Goal: Information Seeking & Learning: Learn about a topic

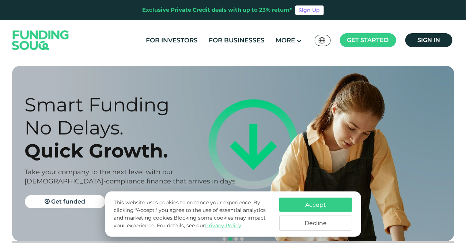
click at [313, 224] on button "Decline" at bounding box center [315, 223] width 73 height 15
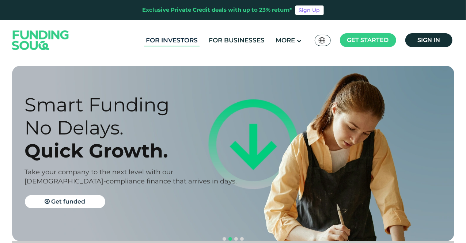
click at [167, 41] on link "For Investors" at bounding box center [172, 40] width 56 height 12
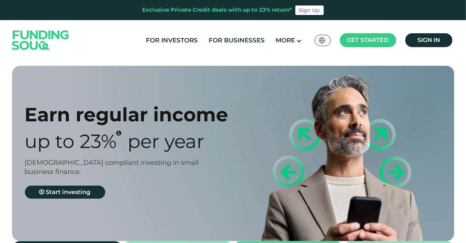
type tc-range-slider "4"
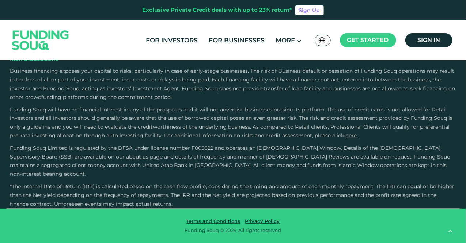
scroll to position [1644, 0]
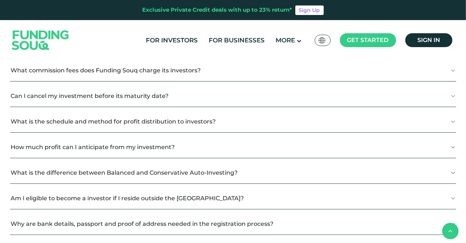
scroll to position [219, 0]
click at [238, 141] on button "How much profit can I anticipate from my investment?" at bounding box center [233, 147] width 446 height 22
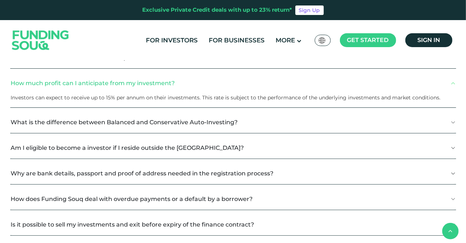
scroll to position [292, 0]
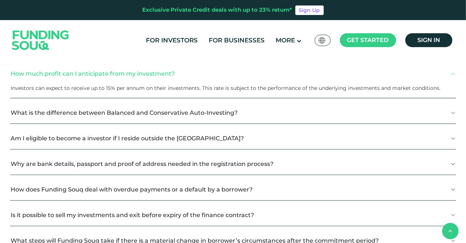
click at [242, 111] on button "What is the difference between Balanced and Conservative Auto-Investing?" at bounding box center [233, 113] width 446 height 22
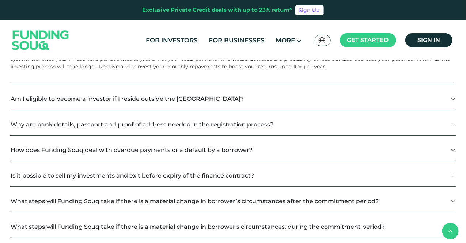
scroll to position [402, 0]
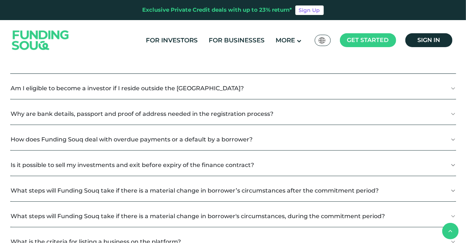
click at [228, 136] on button "How does Funding Souq deal with overdue payments or a default by a borrower?" at bounding box center [233, 140] width 446 height 22
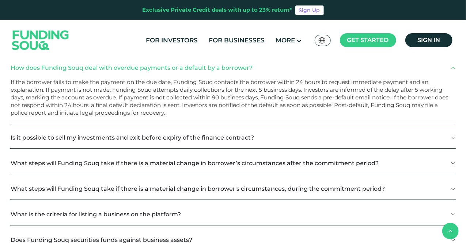
scroll to position [475, 0]
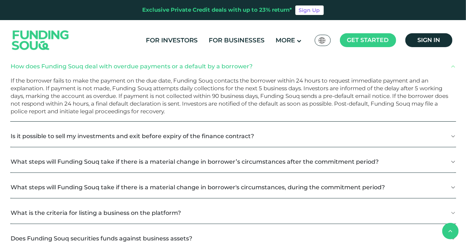
click at [267, 129] on button "Is it possible to sell my investments and exit before expiry of the finance con…" at bounding box center [233, 136] width 446 height 22
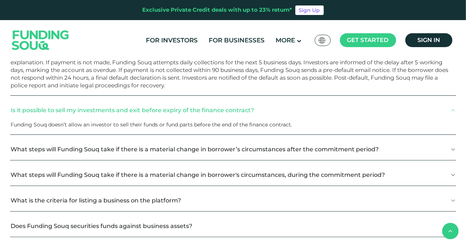
scroll to position [512, 0]
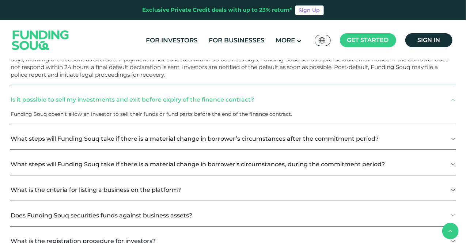
click at [250, 130] on button "What steps will Funding Souq take if there is a material change in borrower’s c…" at bounding box center [233, 139] width 446 height 22
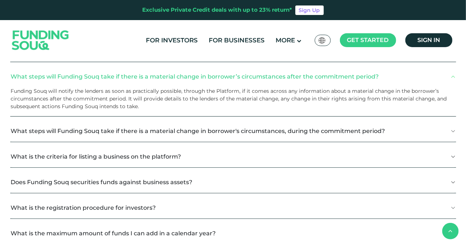
scroll to position [585, 0]
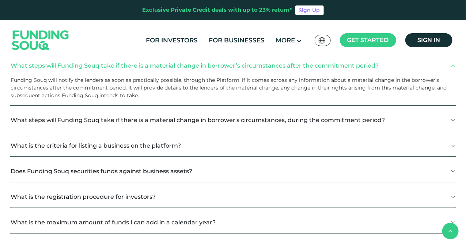
click at [230, 136] on button "What is the criteria for listing a business on the platform?" at bounding box center [233, 146] width 446 height 22
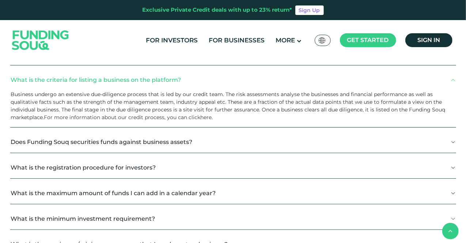
scroll to position [658, 0]
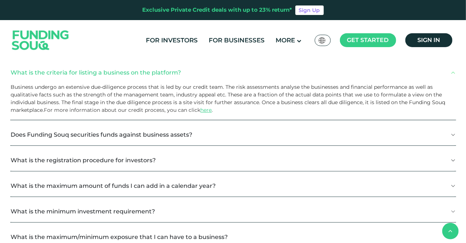
click at [267, 129] on button "Does Funding Souq securities funds against business assets?" at bounding box center [233, 135] width 446 height 22
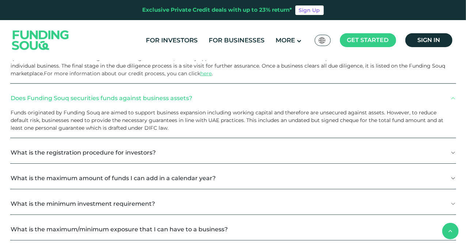
scroll to position [731, 0]
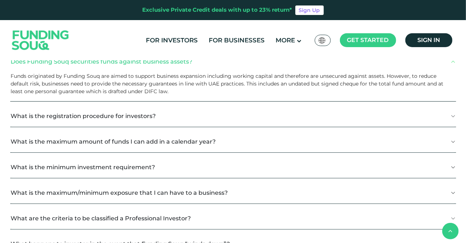
click at [257, 137] on button "What is the maximum amount of funds I can add in a calendar year?" at bounding box center [233, 142] width 446 height 22
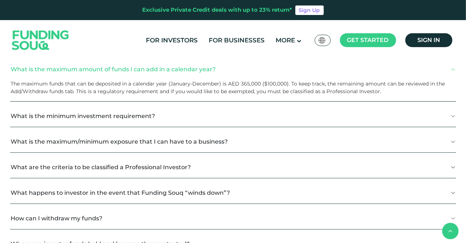
scroll to position [804, 0]
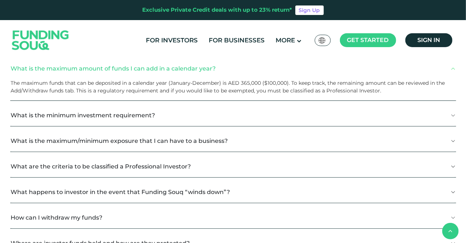
click at [245, 110] on button "What is the minimum investment requirement?" at bounding box center [233, 115] width 446 height 22
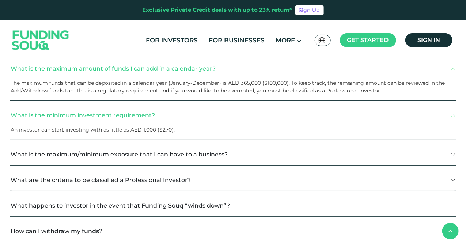
click at [251, 149] on button "What is the maximum/minimum exposure that I can have to a business?" at bounding box center [233, 155] width 446 height 22
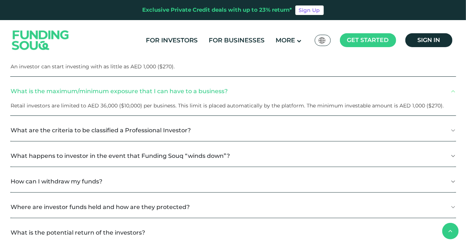
scroll to position [877, 0]
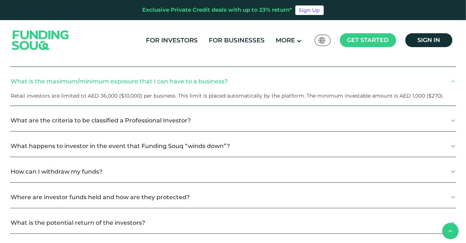
click at [248, 144] on button "What happens to investor in the event that Funding Souq “winds down”?" at bounding box center [233, 146] width 446 height 22
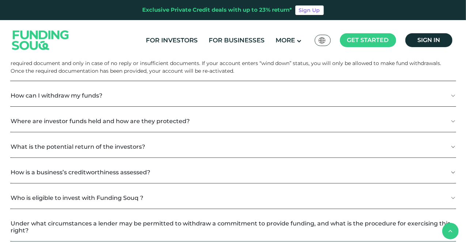
scroll to position [986, 0]
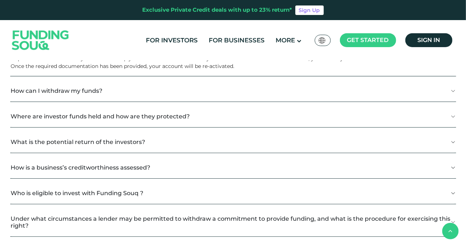
click at [169, 89] on button "How can I withdraw my funds?" at bounding box center [233, 91] width 446 height 22
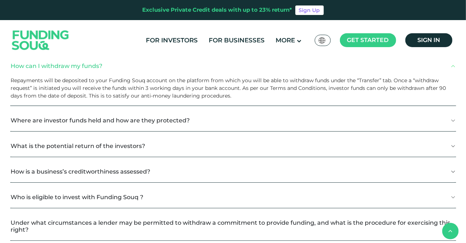
scroll to position [1023, 0]
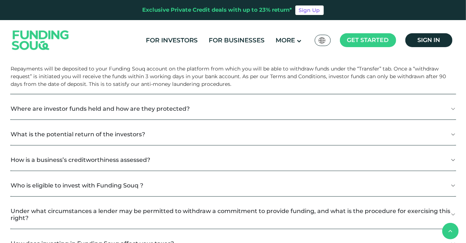
click at [166, 125] on button "What is the potential return of the investors?" at bounding box center [233, 134] width 446 height 22
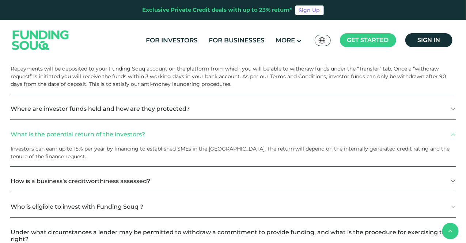
click at [170, 110] on button "Where are investor funds held and how are they protected?" at bounding box center [233, 109] width 446 height 22
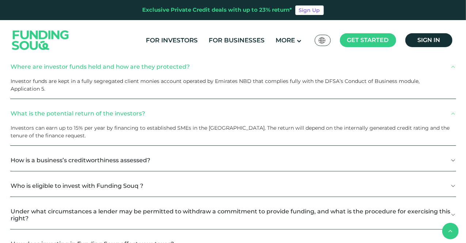
scroll to position [1096, 0]
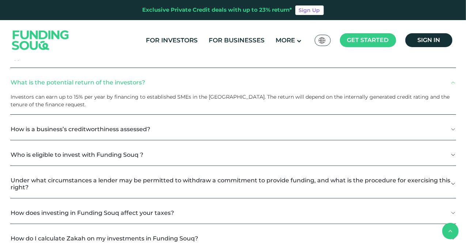
click at [185, 152] on button "Who is eligible to invest with Funding Souq ?" at bounding box center [233, 155] width 446 height 22
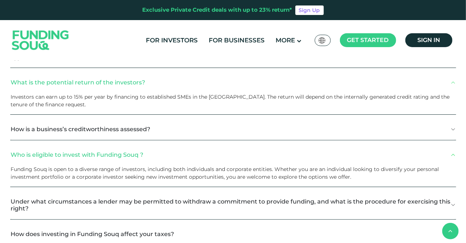
click at [186, 133] on button "How is a business’s creditworthiness assessed?" at bounding box center [233, 129] width 446 height 22
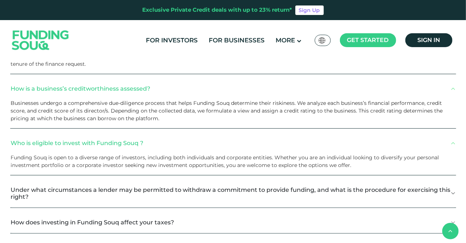
scroll to position [1169, 0]
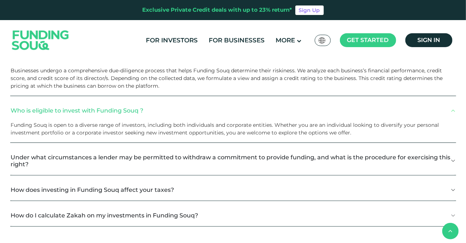
click at [146, 161] on button "Under what circumstances a lender may be permitted to withdraw a commitment to …" at bounding box center [233, 161] width 446 height 28
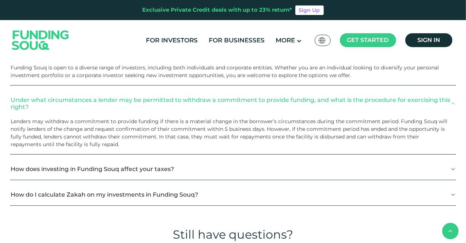
scroll to position [1242, 0]
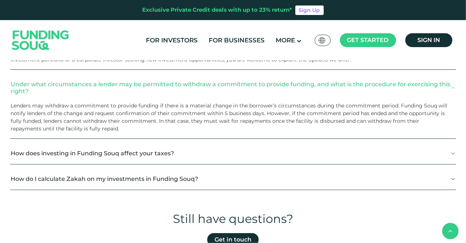
click at [209, 158] on button "How does investing in Funding Souq affect your taxes?" at bounding box center [233, 153] width 446 height 22
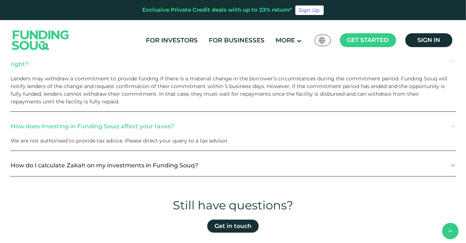
scroll to position [1279, 0]
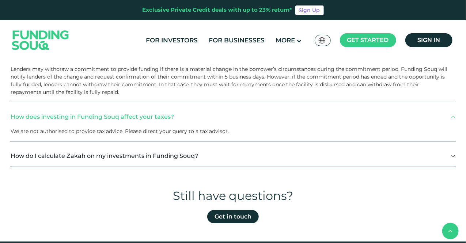
click at [242, 155] on button "How do I calculate Zakah on my investments in Funding Souq?" at bounding box center [233, 156] width 446 height 22
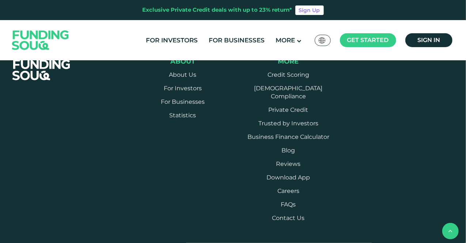
scroll to position [1498, 0]
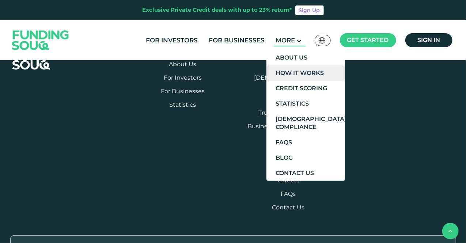
click at [303, 72] on link "How It Works" at bounding box center [305, 72] width 79 height 15
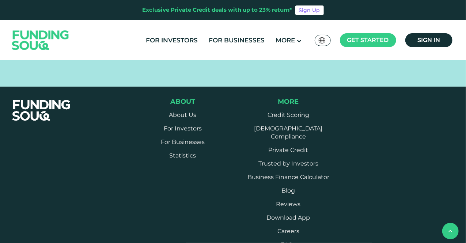
scroll to position [694, 0]
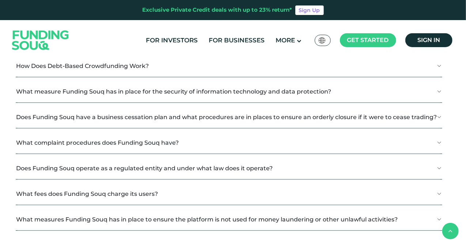
scroll to position [877, 0]
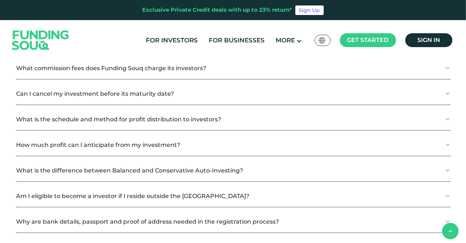
scroll to position [840, 0]
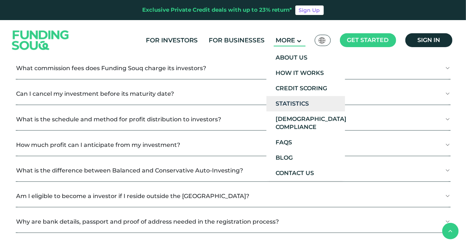
click at [292, 101] on link "Statistics" at bounding box center [305, 103] width 79 height 15
